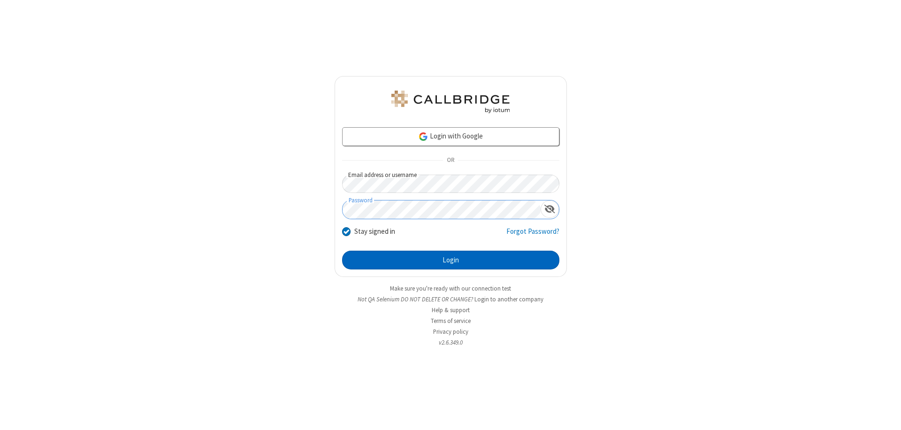
click at [451, 260] on button "Login" at bounding box center [450, 260] width 217 height 19
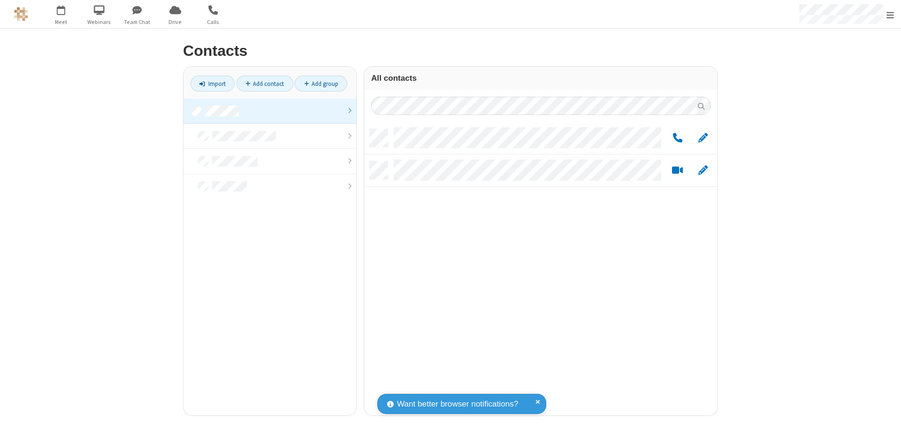
click at [270, 111] on link at bounding box center [269, 111] width 173 height 25
click at [321, 84] on link "Add group" at bounding box center [321, 84] width 53 height 16
